Goal: Information Seeking & Learning: Learn about a topic

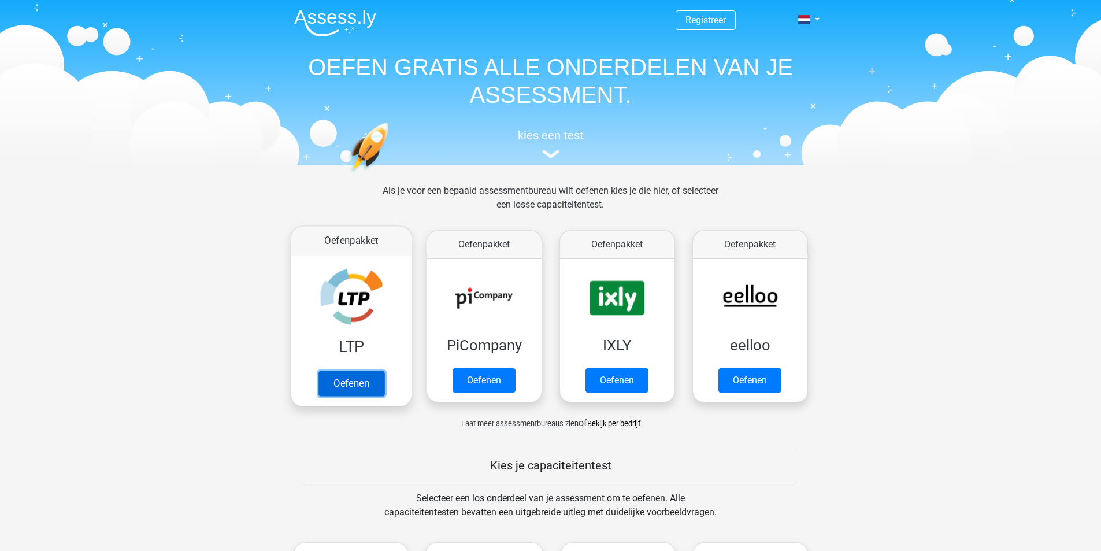
click at [344, 385] on link "Oefenen" at bounding box center [351, 382] width 66 height 25
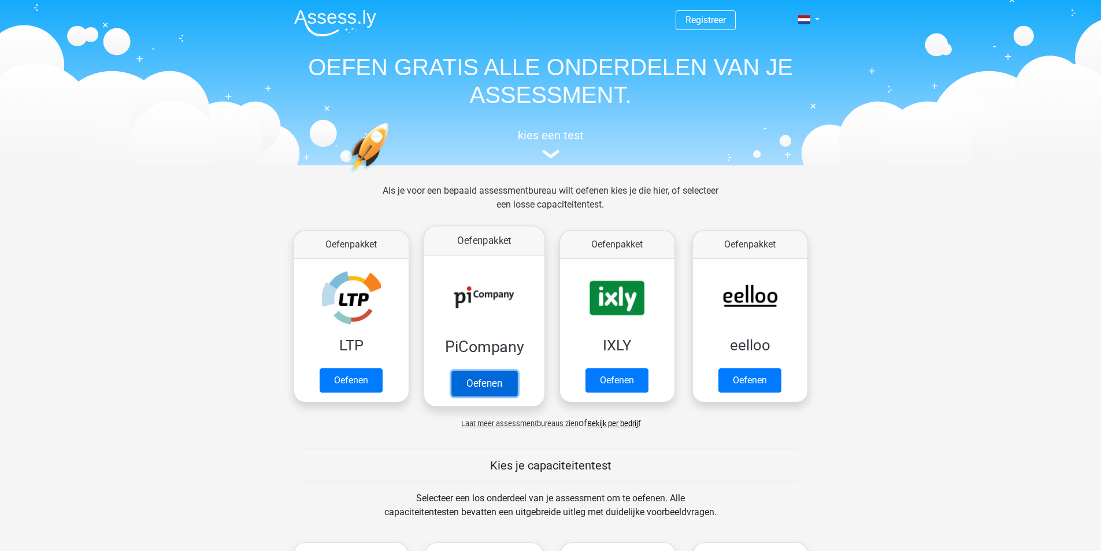
click at [484, 393] on link "Oefenen" at bounding box center [484, 382] width 66 height 25
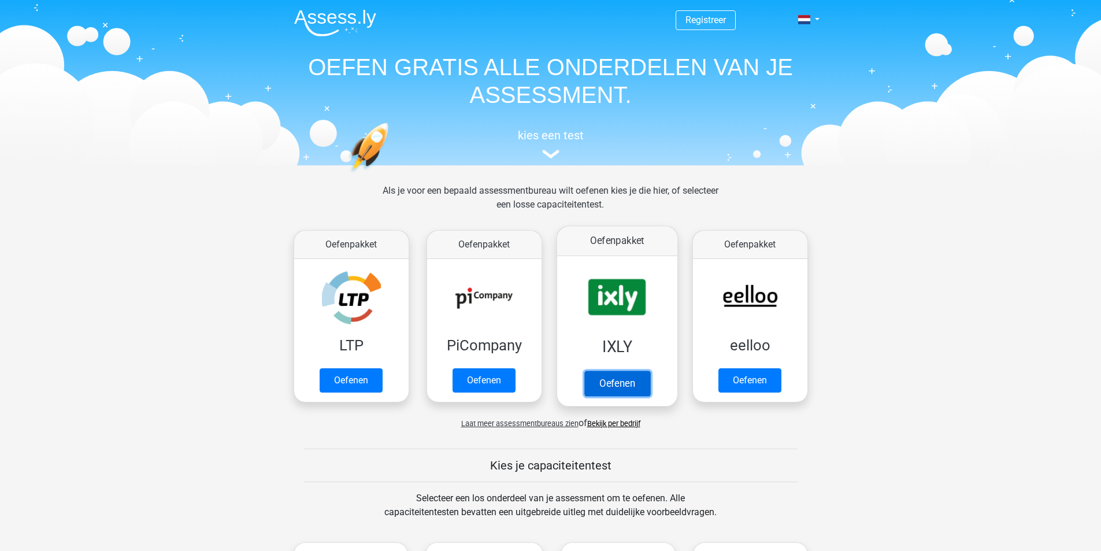
click at [608, 380] on link "Oefenen" at bounding box center [617, 382] width 66 height 25
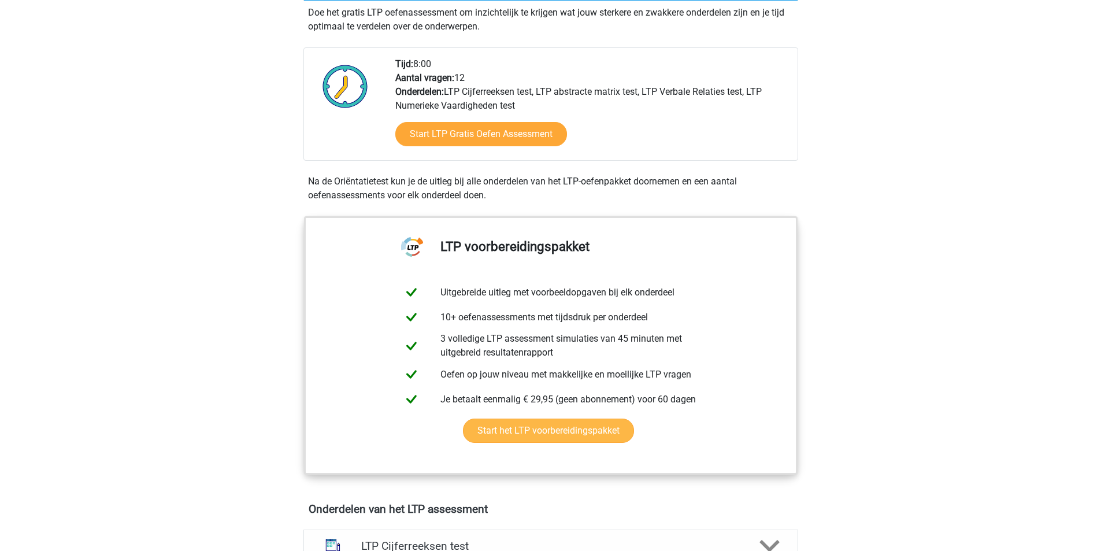
scroll to position [231, 0]
